Goal: Information Seeking & Learning: Learn about a topic

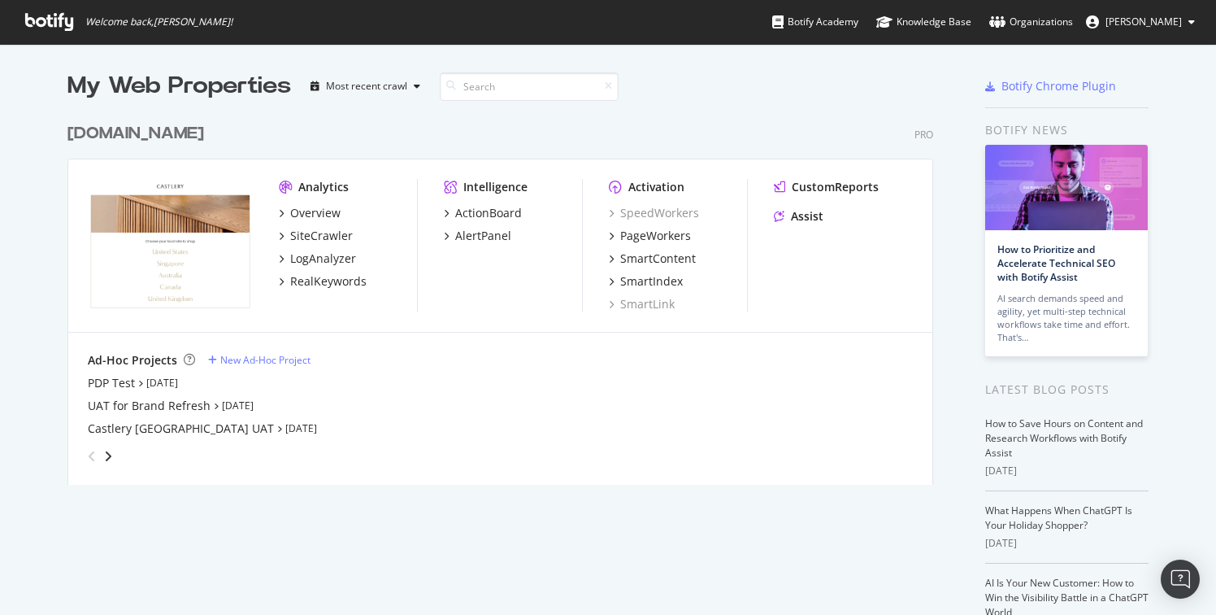
scroll to position [603, 1192]
click at [318, 217] on div "Overview" at bounding box center [315, 213] width 50 height 16
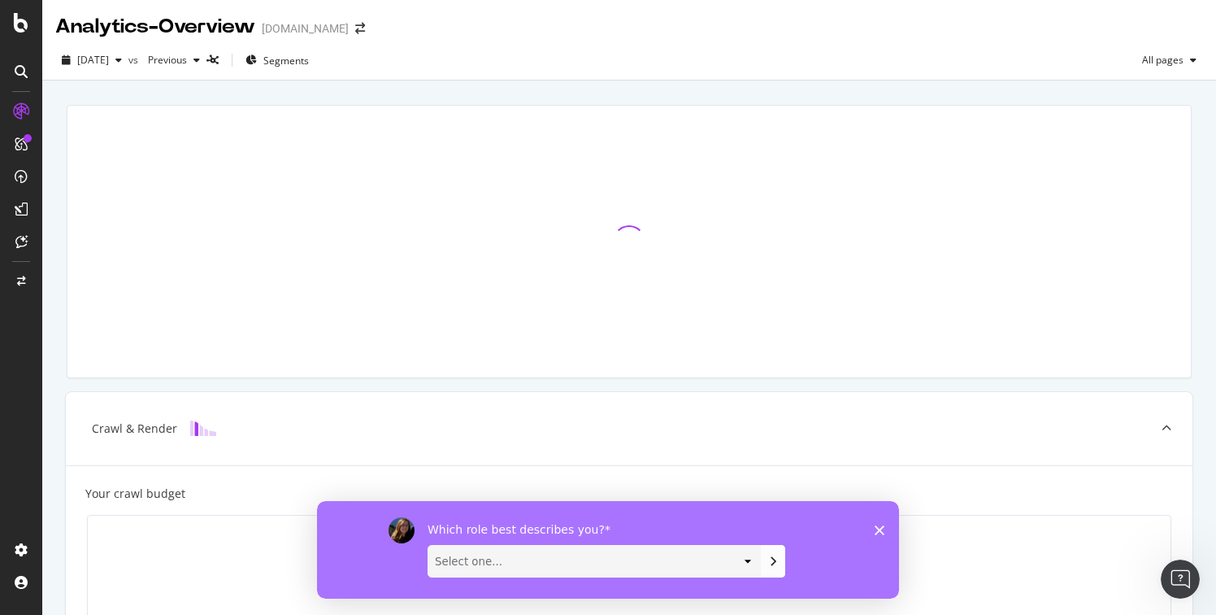
click at [883, 528] on icon "Close survey" at bounding box center [880, 529] width 10 height 10
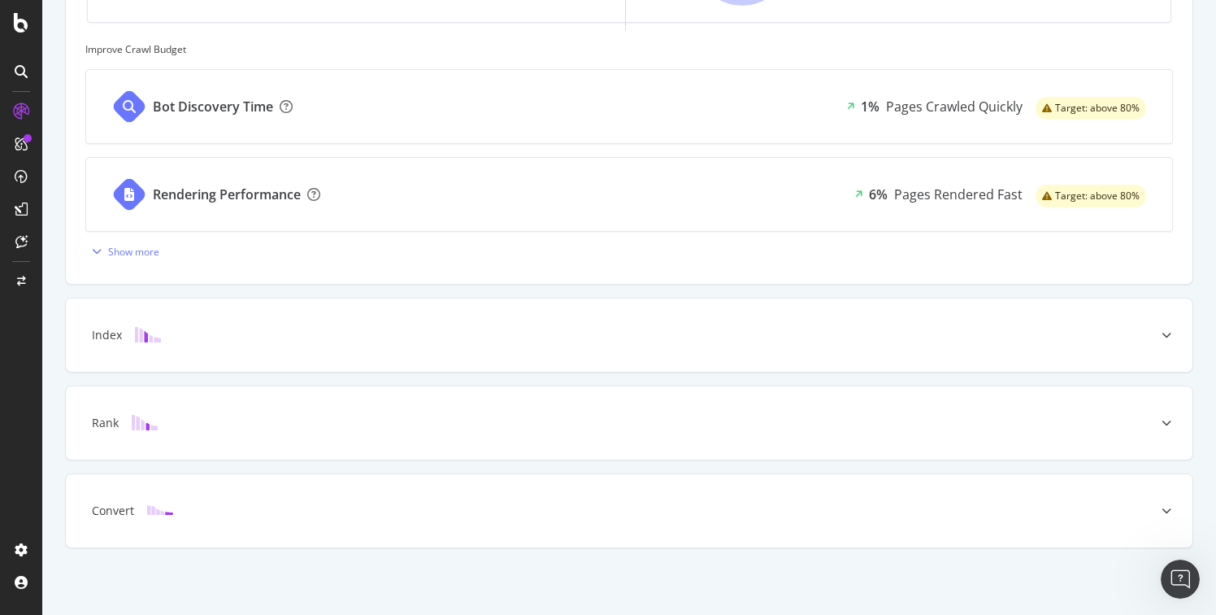
scroll to position [648, 0]
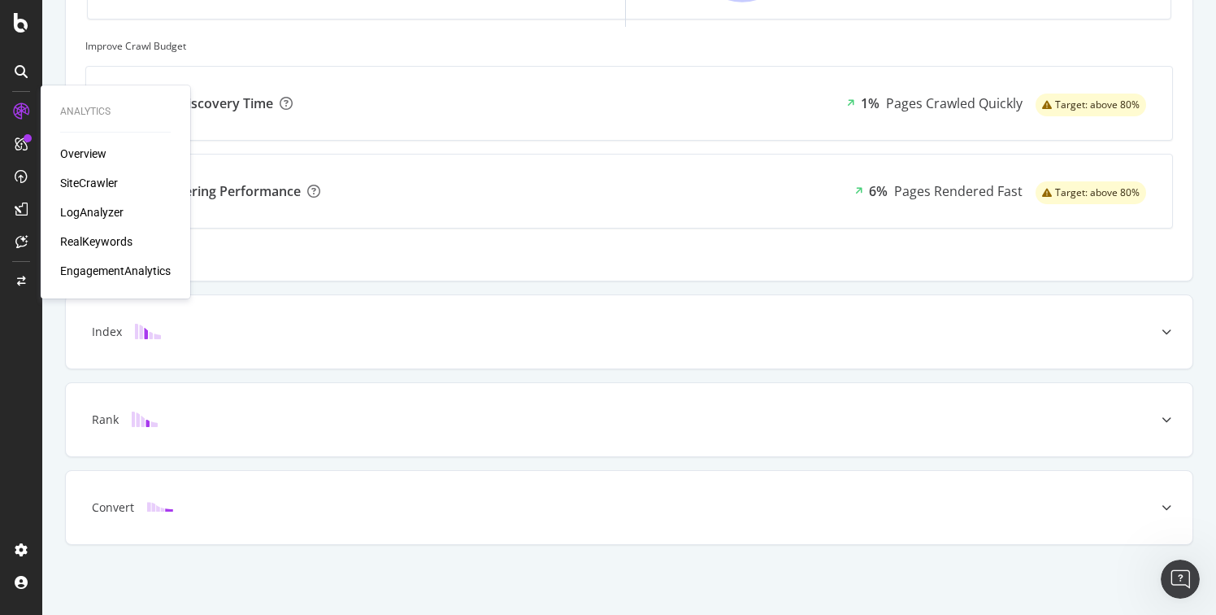
click at [101, 237] on div "RealKeywords" at bounding box center [96, 241] width 72 height 16
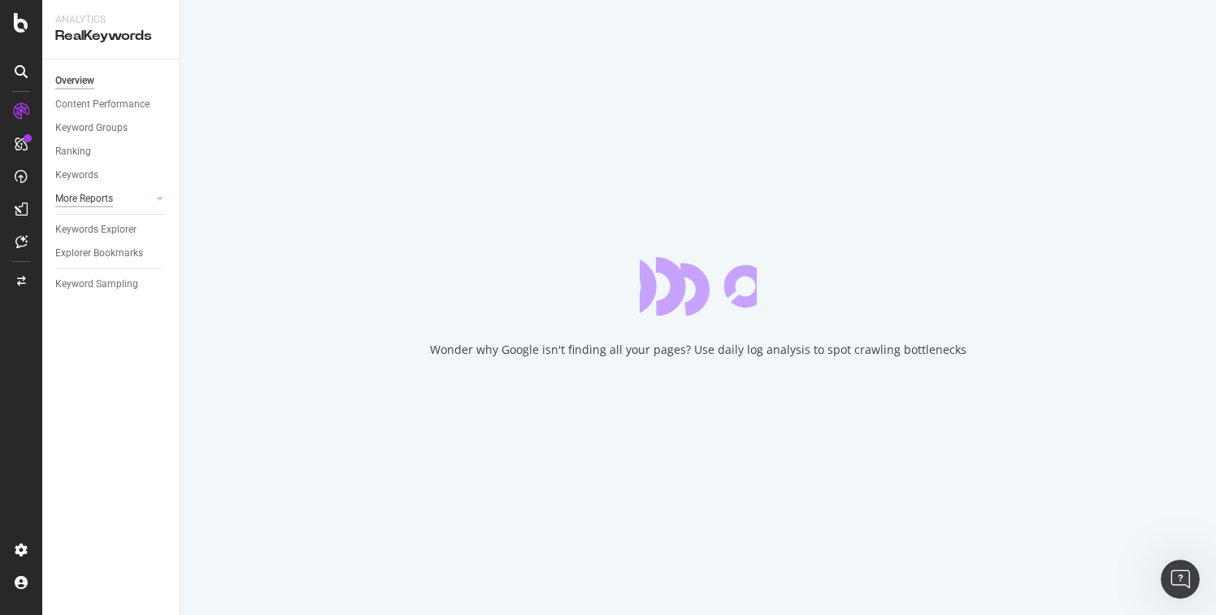
click at [113, 195] on div "More Reports" at bounding box center [84, 198] width 58 height 17
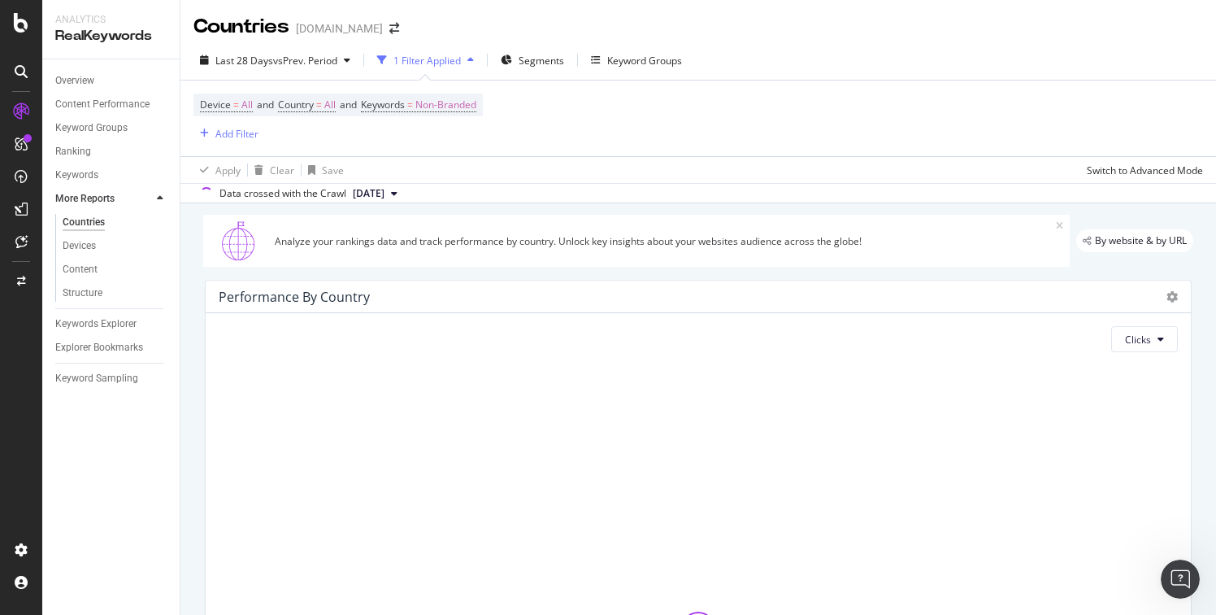
click at [129, 204] on link "More Reports" at bounding box center [103, 198] width 97 height 17
click at [163, 196] on icon at bounding box center [160, 199] width 7 height 10
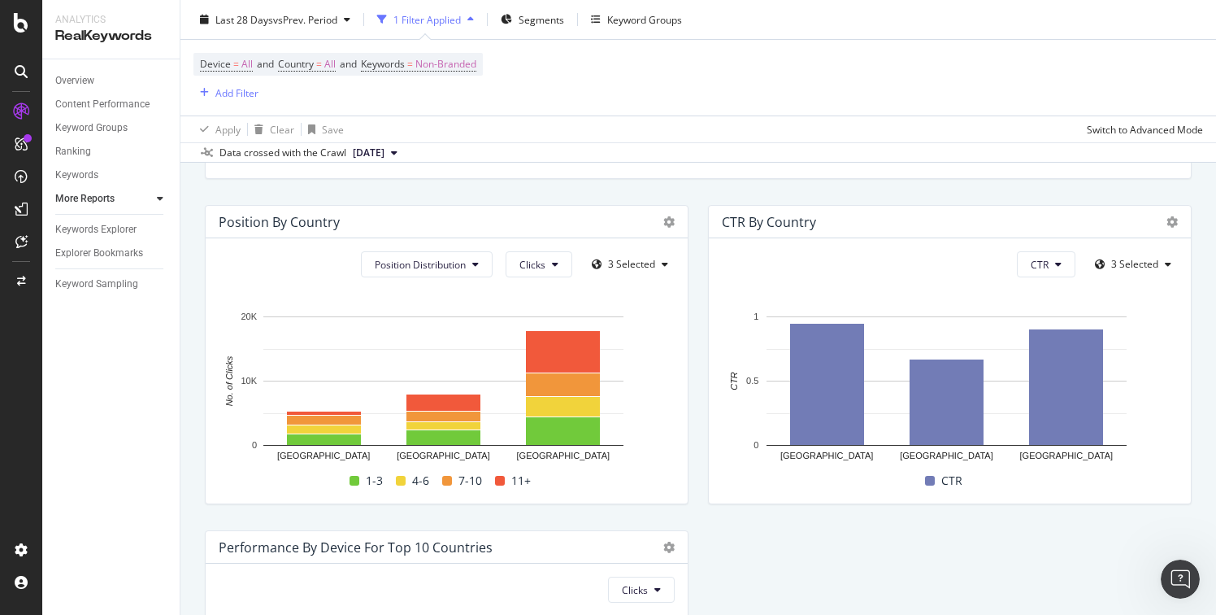
scroll to position [1509, 0]
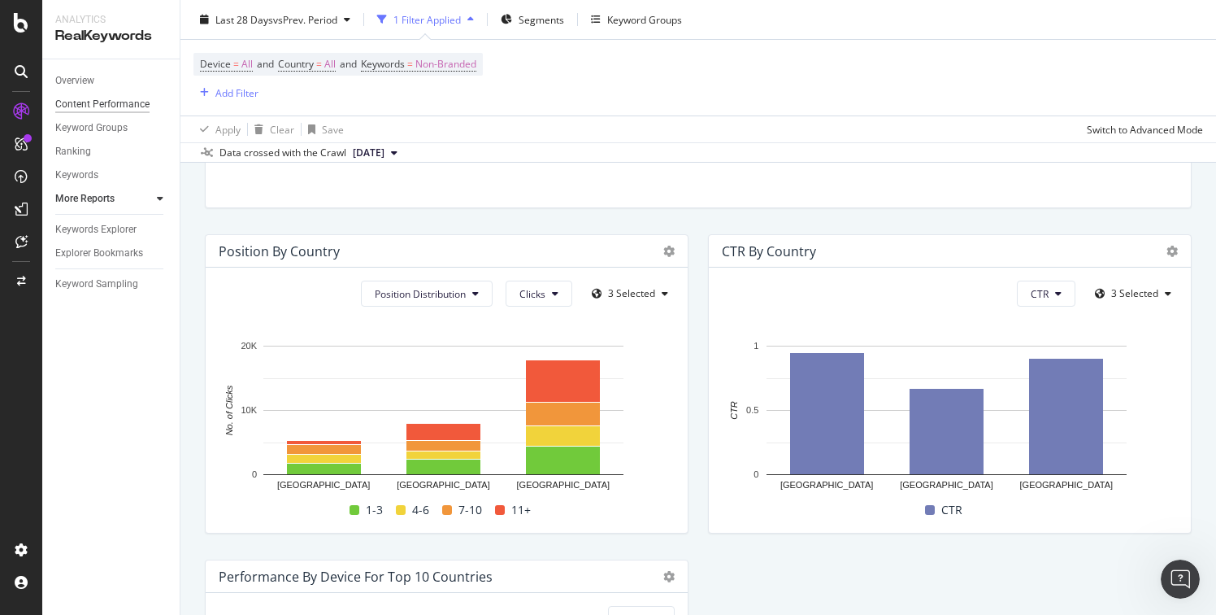
click at [129, 107] on div "Content Performance" at bounding box center [102, 104] width 94 height 17
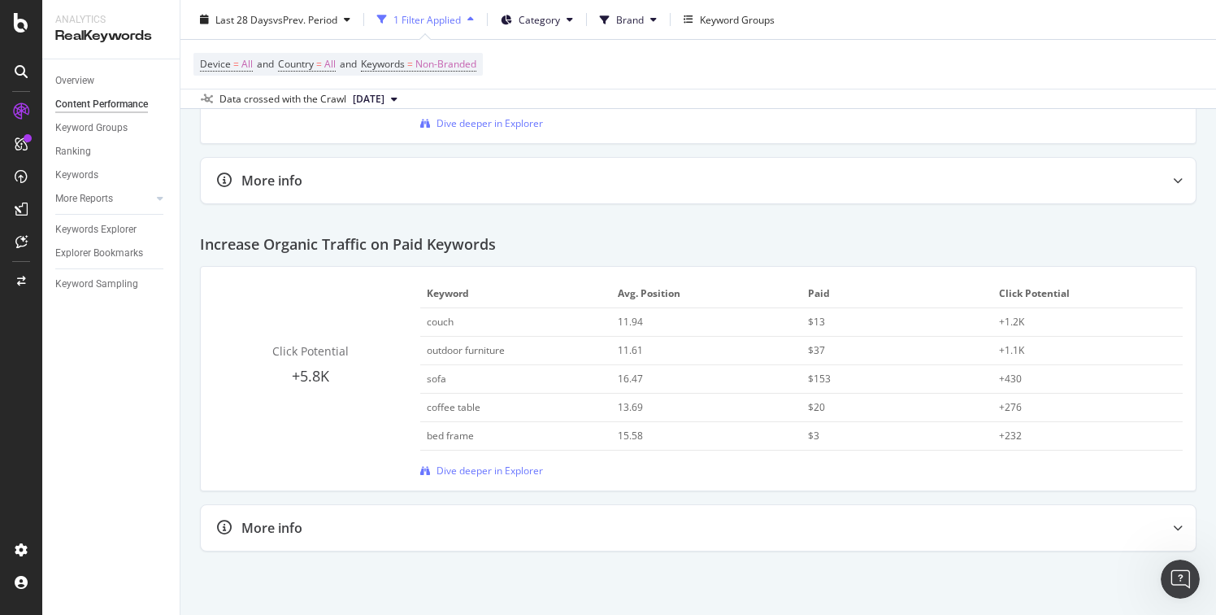
scroll to position [2742, 0]
click at [137, 202] on div at bounding box center [144, 198] width 16 height 16
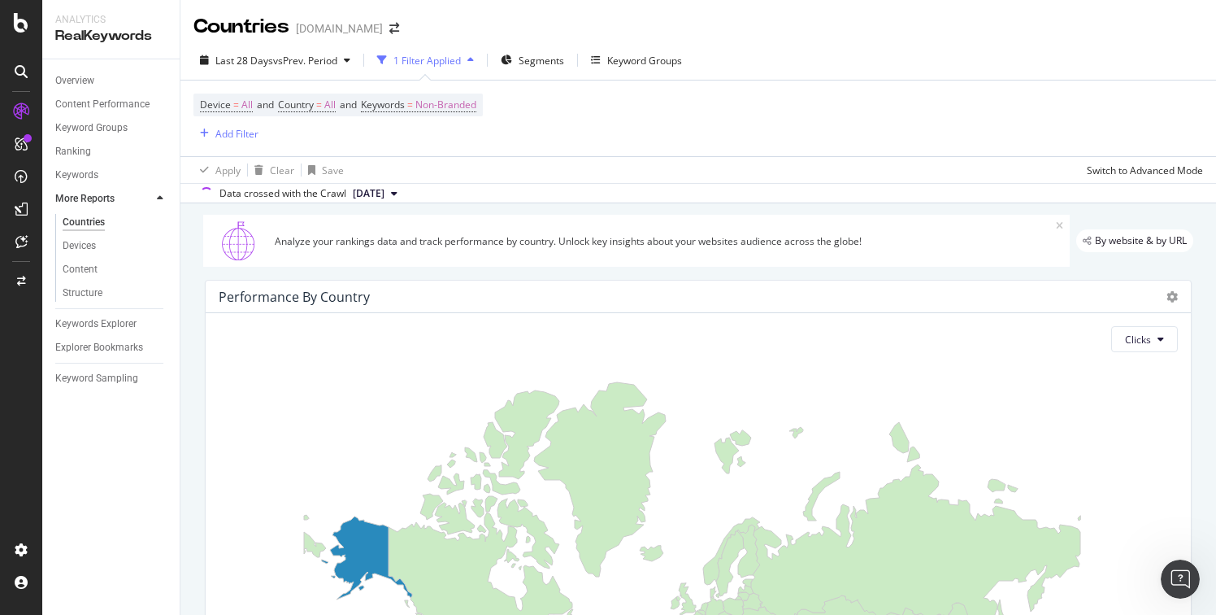
click at [157, 202] on icon at bounding box center [160, 199] width 7 height 10
click at [100, 149] on link "Ranking" at bounding box center [111, 151] width 113 height 17
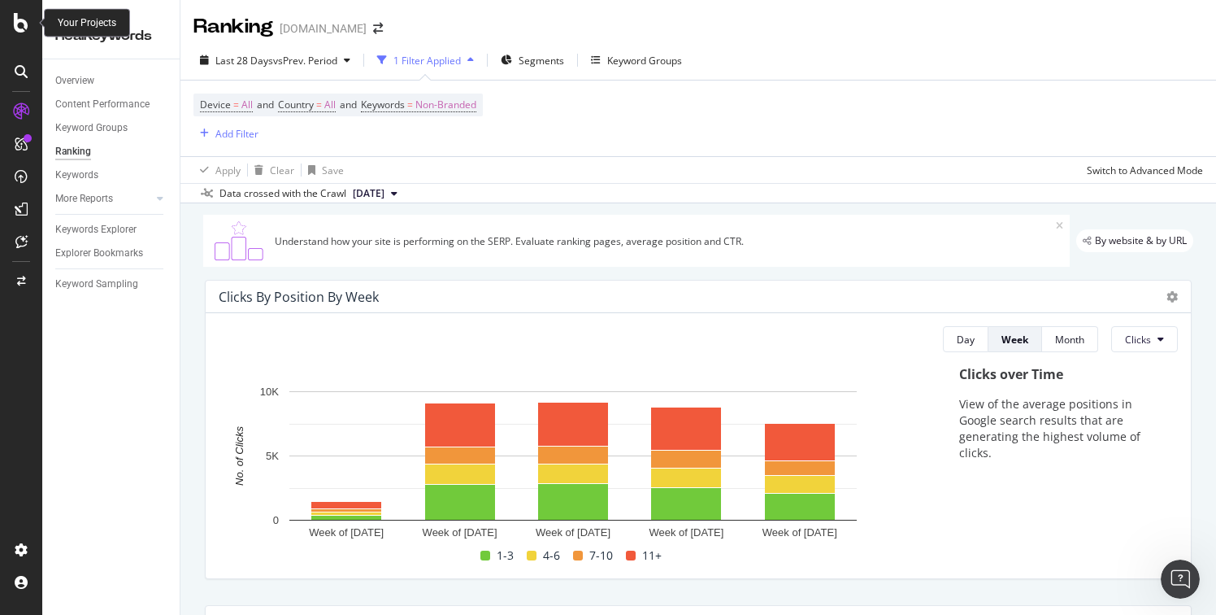
click at [23, 19] on icon at bounding box center [21, 23] width 15 height 20
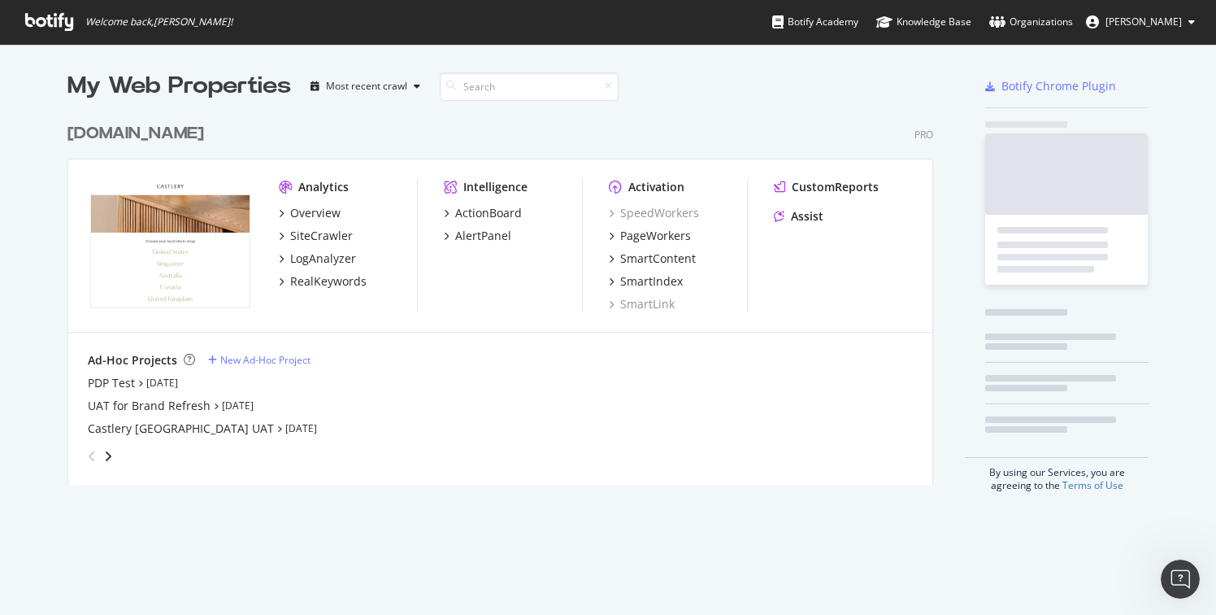
scroll to position [603, 1192]
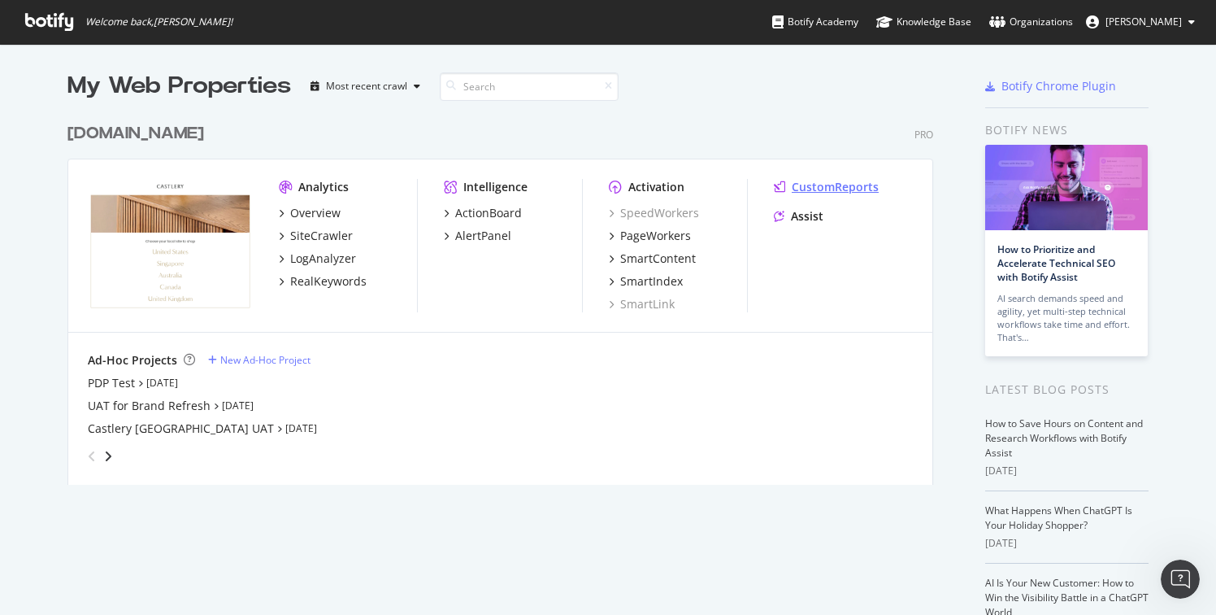
click at [798, 189] on div "CustomReports" at bounding box center [835, 187] width 87 height 16
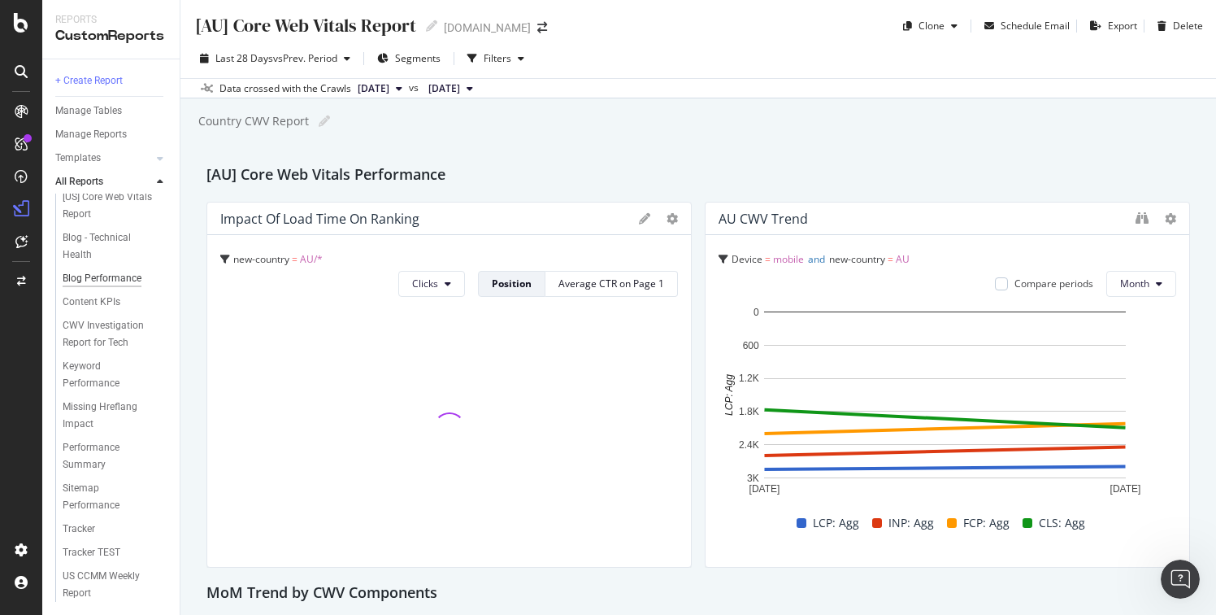
scroll to position [228, 0]
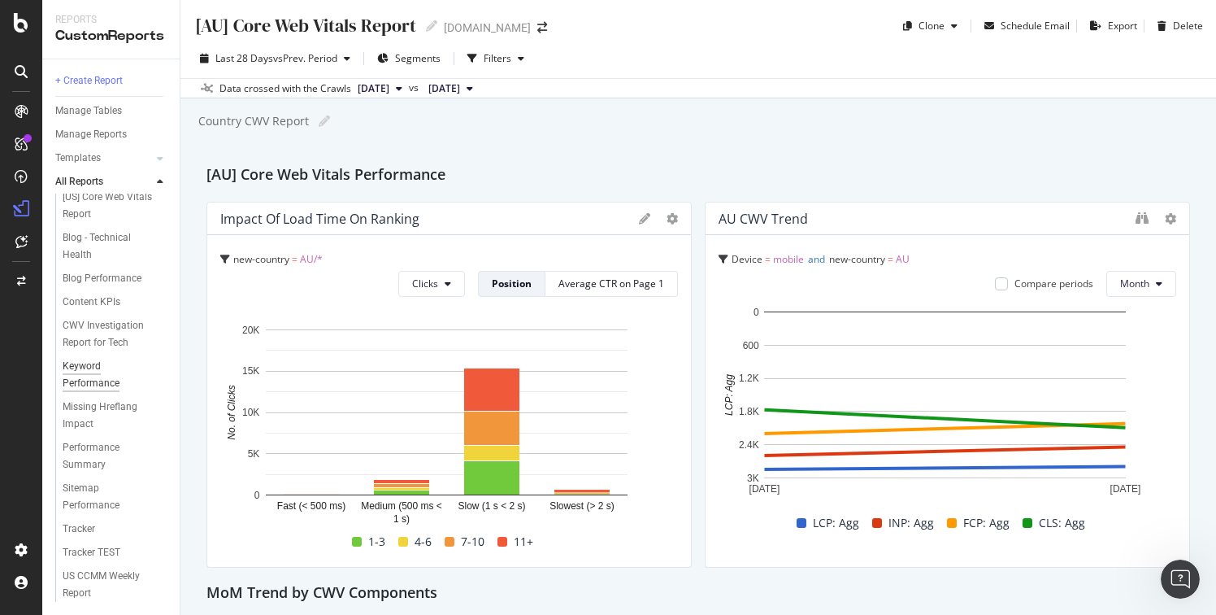
click at [112, 374] on div "Keyword Performance" at bounding box center [108, 375] width 90 height 34
